Goal: Entertainment & Leisure: Browse casually

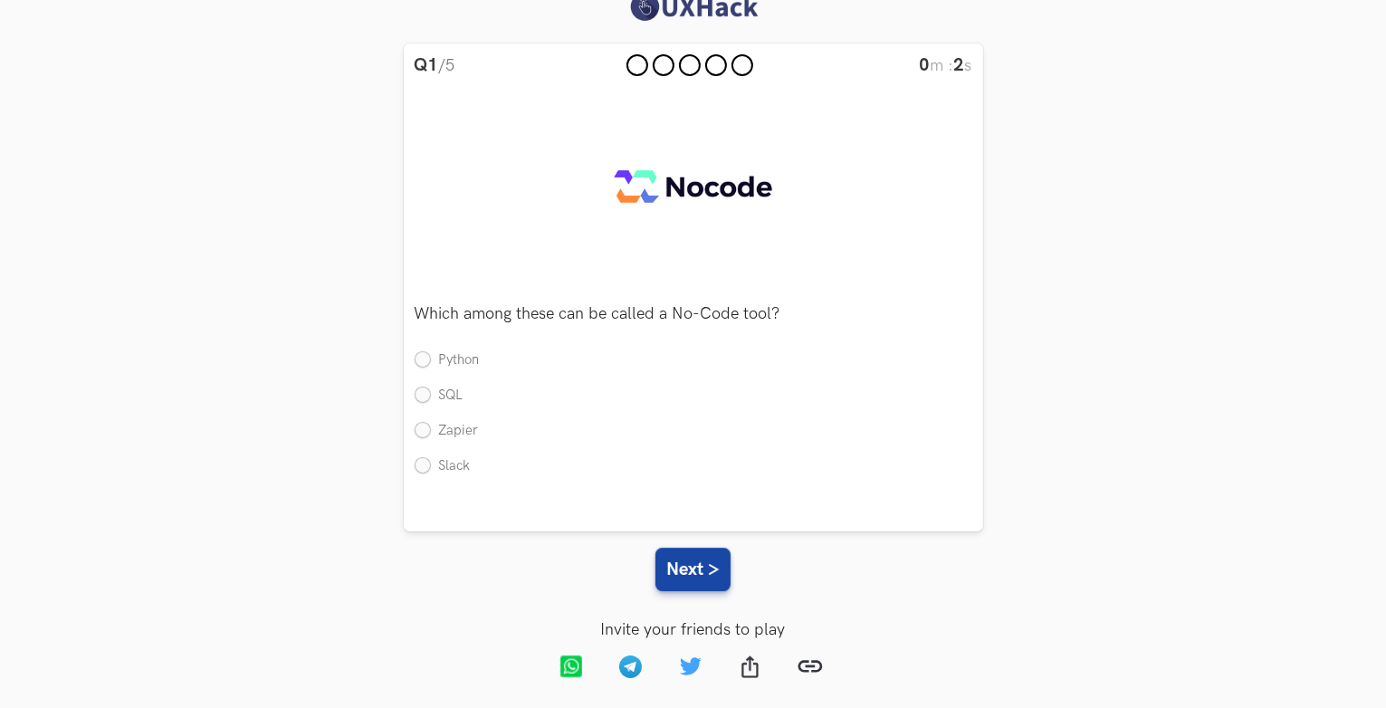
scroll to position [27, 0]
click at [455, 430] on label "Zapier" at bounding box center [447, 429] width 64 height 19
click at [431, 430] on input "Zapier" at bounding box center [423, 429] width 16 height 16
radio input "true"
click at [695, 559] on button "Next >" at bounding box center [692, 567] width 75 height 43
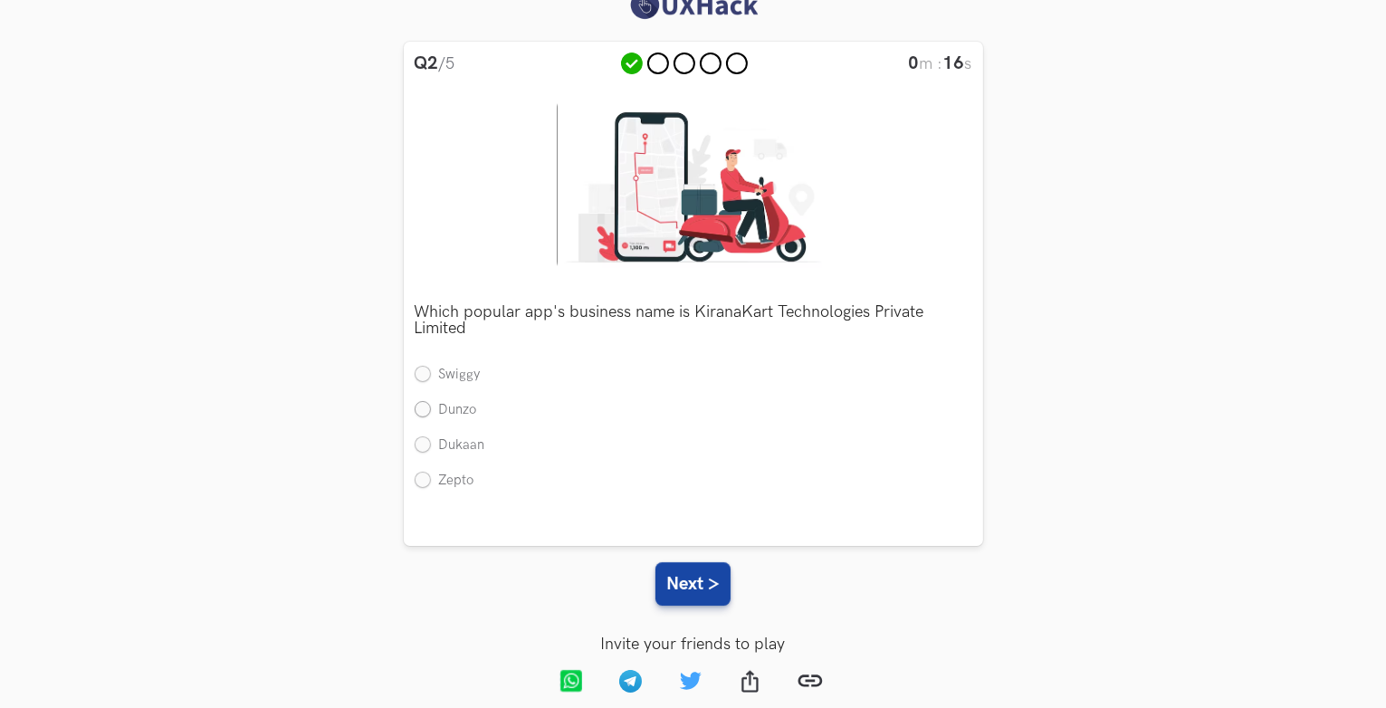
click at [463, 408] on label "Dunzo" at bounding box center [446, 410] width 62 height 19
click at [431, 408] on input "Dunzo" at bounding box center [423, 411] width 16 height 16
radio input "true"
click at [668, 600] on button "Next >" at bounding box center [692, 583] width 75 height 43
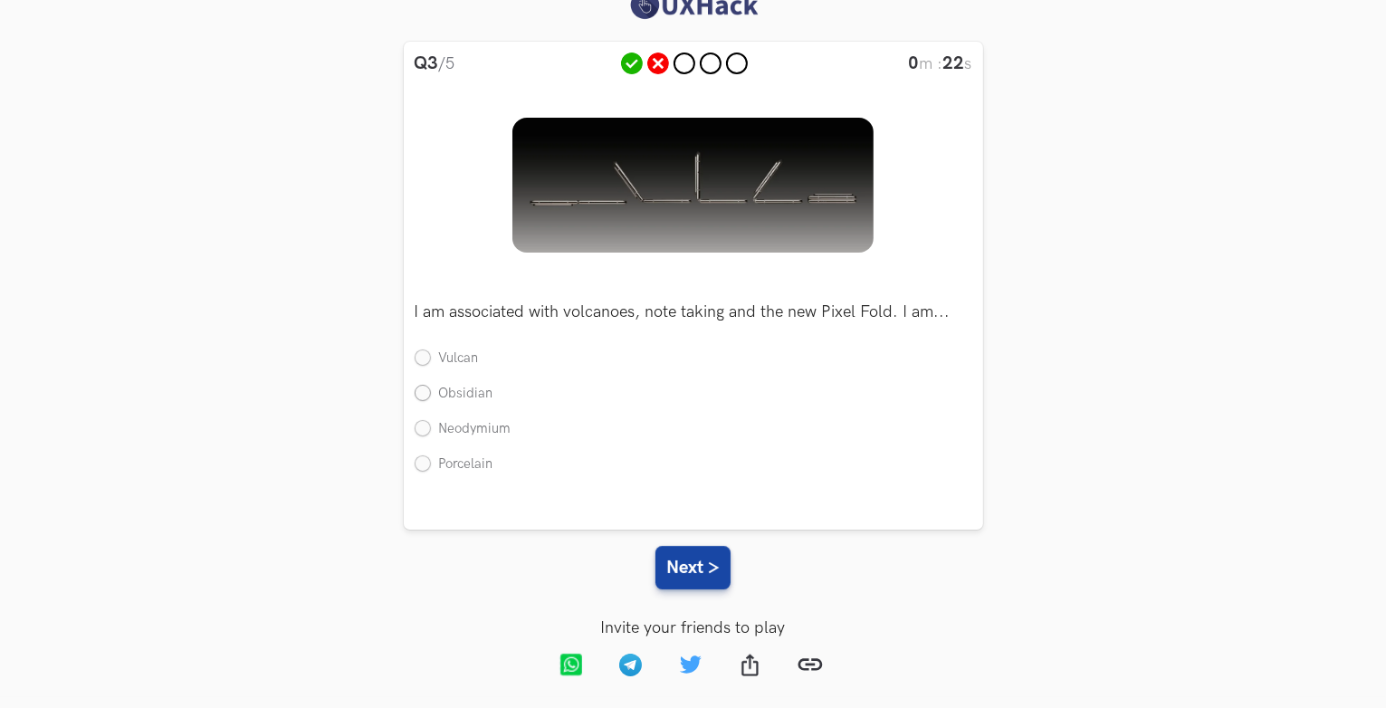
click at [473, 394] on label "Obsidian" at bounding box center [454, 394] width 79 height 19
click at [431, 394] on input "Obsidian" at bounding box center [423, 395] width 16 height 16
radio input "true"
click at [669, 570] on button "Next >" at bounding box center [692, 567] width 75 height 43
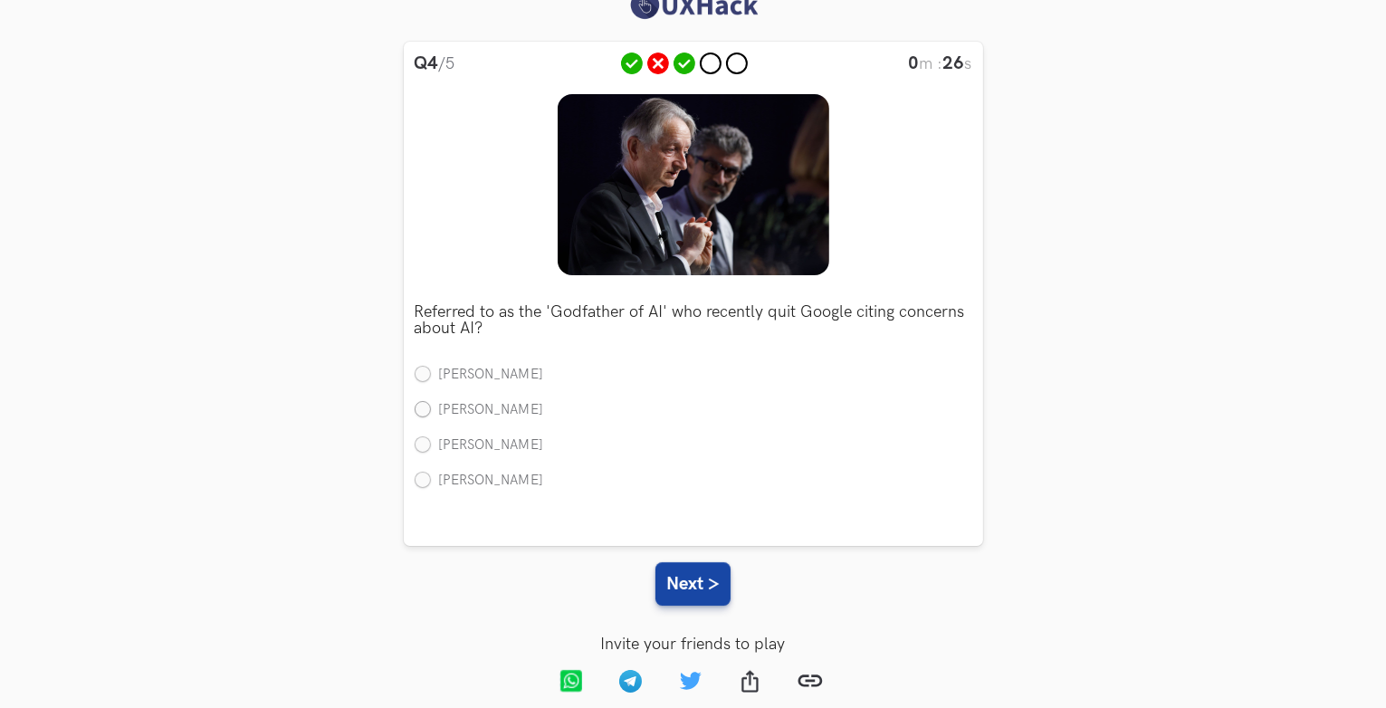
click at [484, 403] on label "[PERSON_NAME]" at bounding box center [479, 410] width 129 height 19
click at [431, 403] on input "[PERSON_NAME]" at bounding box center [423, 411] width 16 height 16
radio input "true"
click at [685, 575] on button "Next >" at bounding box center [692, 583] width 75 height 43
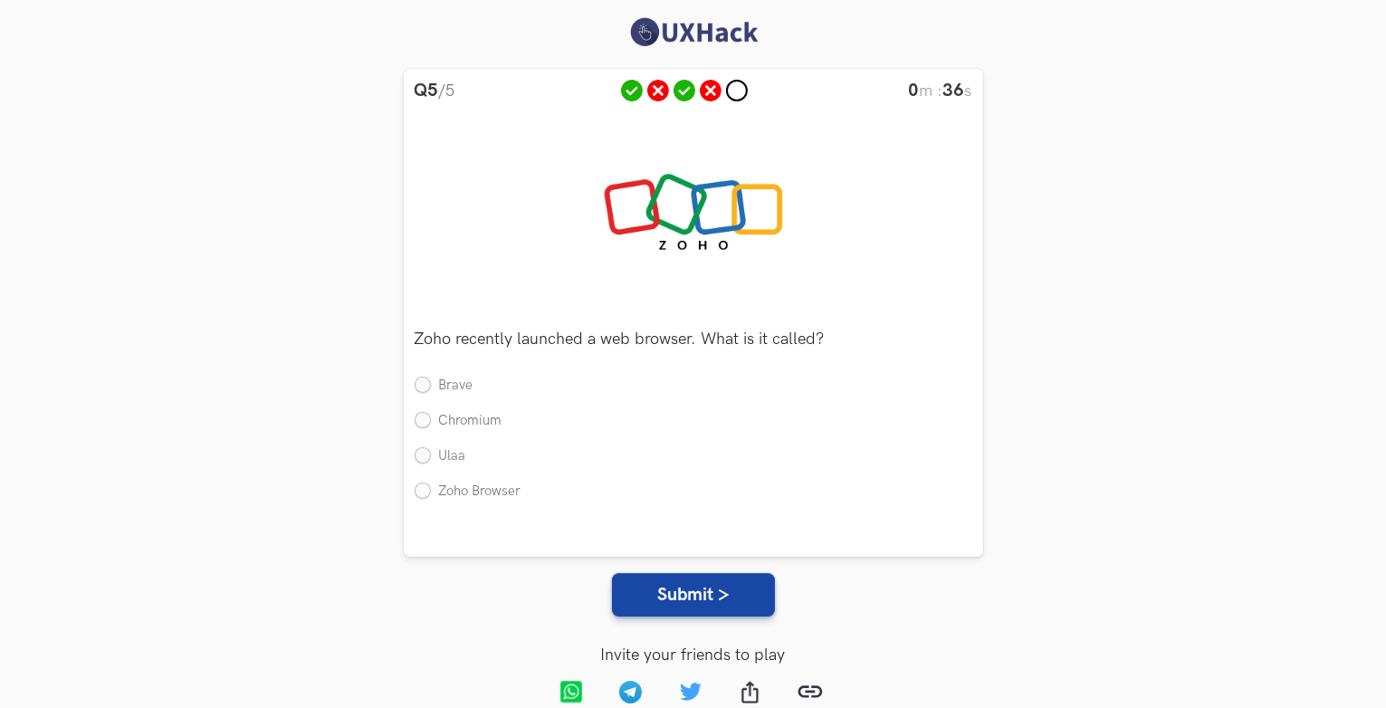
scroll to position [0, 0]
click at [453, 459] on label "Ulaa" at bounding box center [441, 456] width 52 height 19
click at [431, 459] on input "Ulaa" at bounding box center [423, 456] width 16 height 16
radio input "true"
click at [659, 586] on button "Submit >" at bounding box center [693, 594] width 163 height 43
